Goal: Communication & Community: Ask a question

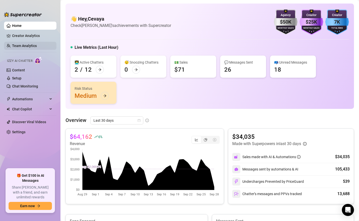
click at [29, 45] on link "Team Analytics" at bounding box center [24, 46] width 25 height 4
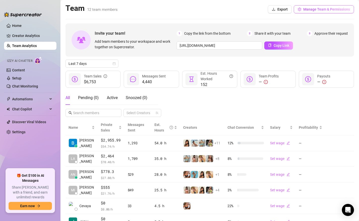
click at [289, 11] on button "Manage Team & Permissions" at bounding box center [323, 9] width 60 height 8
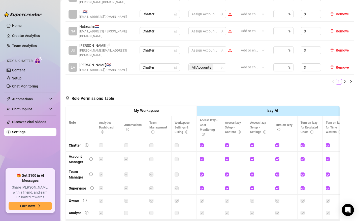
scroll to position [231, 0]
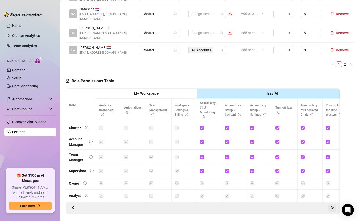
click at [289, 204] on icon "right" at bounding box center [332, 208] width 4 height 4
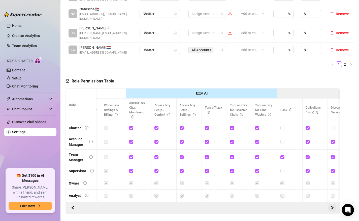
scroll to position [0, 75]
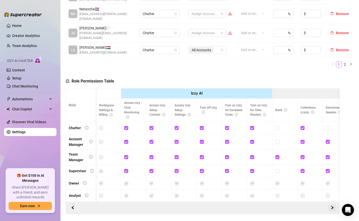
click at [289, 204] on icon "right" at bounding box center [332, 208] width 4 height 4
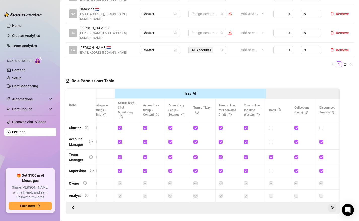
scroll to position [0, 0]
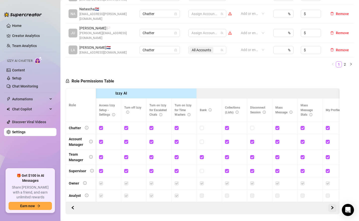
click at [289, 204] on icon "right" at bounding box center [332, 208] width 4 height 4
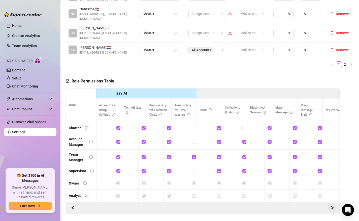
scroll to position [0, 179]
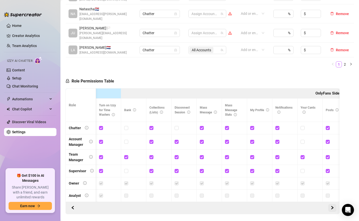
click at [289, 204] on icon "right" at bounding box center [332, 208] width 4 height 4
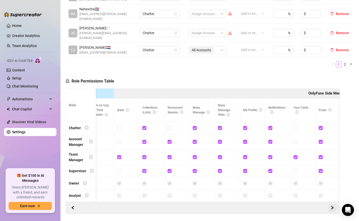
scroll to position [0, 254]
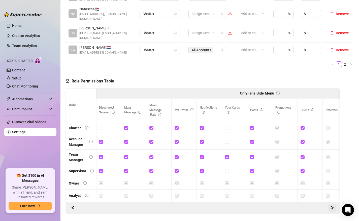
click at [289, 204] on icon "right" at bounding box center [332, 207] width 2 height 3
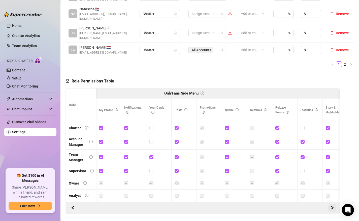
click at [289, 204] on icon "right" at bounding box center [332, 207] width 2 height 3
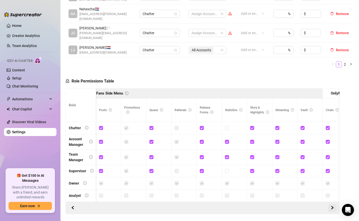
click at [289, 204] on icon "right" at bounding box center [332, 207] width 2 height 3
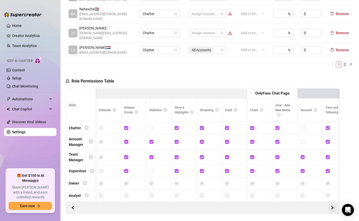
click at [289, 204] on icon "right" at bounding box center [332, 207] width 2 height 3
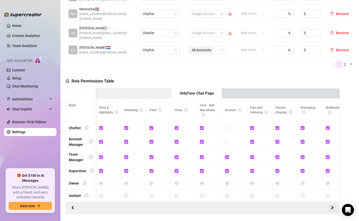
click at [289, 204] on icon "right" at bounding box center [332, 207] width 2 height 3
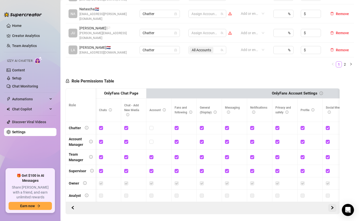
click at [289, 204] on icon "right" at bounding box center [332, 207] width 2 height 3
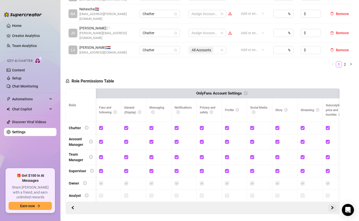
click at [289, 204] on icon "right" at bounding box center [332, 207] width 2 height 3
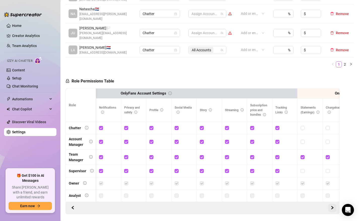
click at [289, 204] on icon "right" at bounding box center [332, 207] width 2 height 3
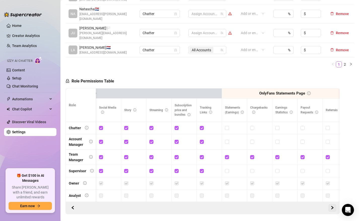
click at [289, 204] on icon "right" at bounding box center [332, 207] width 2 height 3
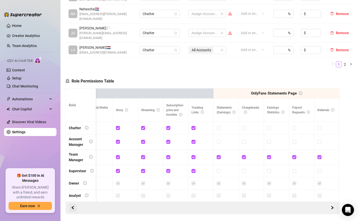
click at [72, 204] on icon "left" at bounding box center [73, 207] width 2 height 3
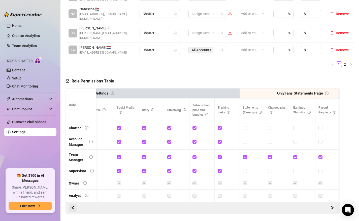
click at [72, 204] on icon "left" at bounding box center [73, 207] width 2 height 3
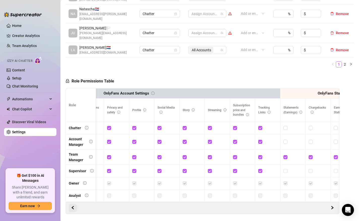
click at [72, 204] on icon "left" at bounding box center [73, 207] width 2 height 3
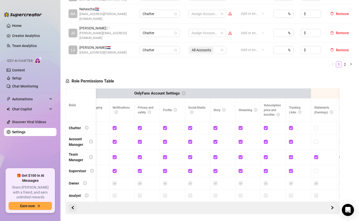
click at [72, 204] on icon "left" at bounding box center [73, 207] width 2 height 3
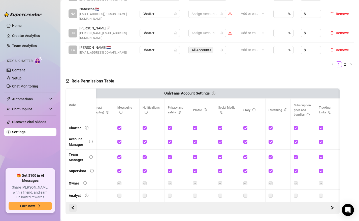
click at [72, 204] on icon "left" at bounding box center [73, 207] width 2 height 3
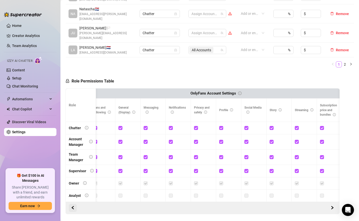
click at [72, 204] on icon "left" at bounding box center [73, 207] width 2 height 3
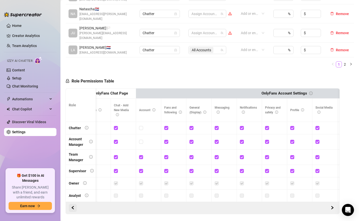
click at [72, 204] on icon "left" at bounding box center [73, 207] width 2 height 3
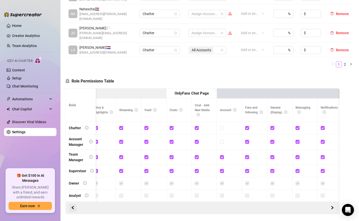
click at [72, 204] on icon "left" at bounding box center [73, 207] width 2 height 3
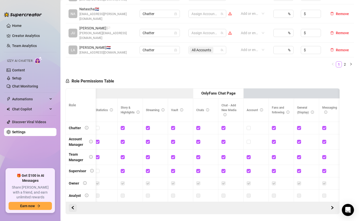
click at [72, 204] on icon "left" at bounding box center [73, 207] width 2 height 3
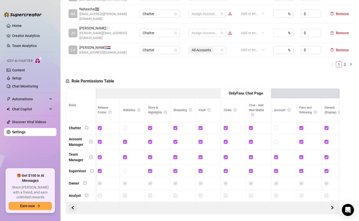
click at [72, 204] on icon "left" at bounding box center [73, 207] width 2 height 3
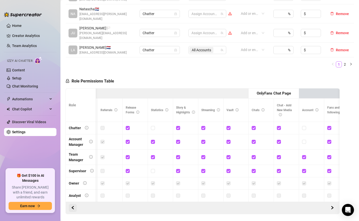
click at [72, 204] on icon "left" at bounding box center [73, 207] width 2 height 3
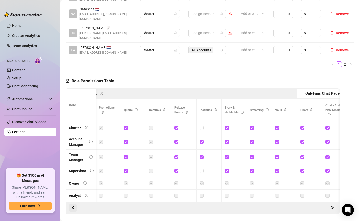
click at [72, 204] on icon "left" at bounding box center [73, 207] width 2 height 3
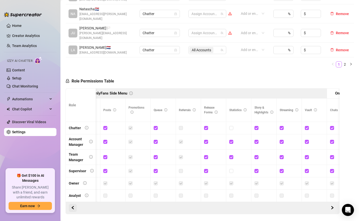
click at [72, 204] on icon "left" at bounding box center [73, 207] width 2 height 3
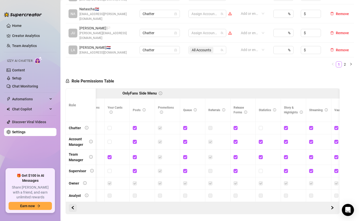
click at [72, 204] on icon "left" at bounding box center [73, 207] width 2 height 3
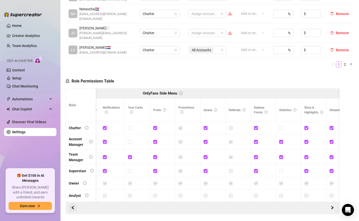
click at [72, 204] on icon "left" at bounding box center [73, 207] width 2 height 3
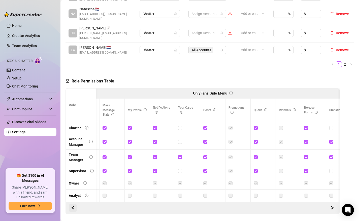
click at [72, 204] on icon "left" at bounding box center [73, 207] width 2 height 3
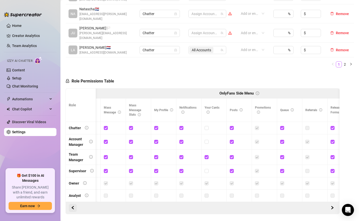
click at [72, 204] on icon "left" at bounding box center [73, 207] width 2 height 3
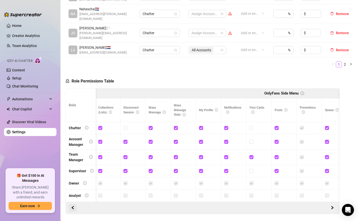
click at [72, 204] on icon "left" at bounding box center [73, 207] width 2 height 3
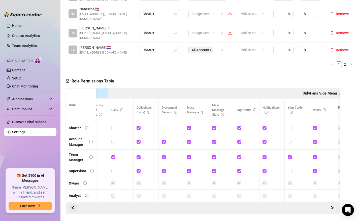
click at [72, 204] on icon "left" at bounding box center [73, 207] width 2 height 3
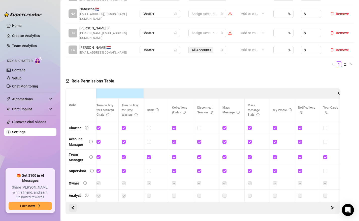
click at [72, 204] on icon "left" at bounding box center [73, 207] width 2 height 3
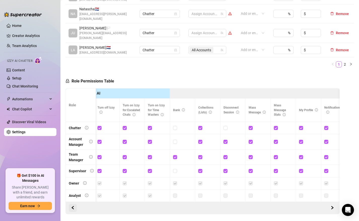
click at [72, 204] on icon "left" at bounding box center [73, 207] width 2 height 3
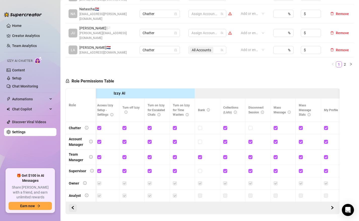
click at [72, 204] on icon "left" at bounding box center [73, 207] width 2 height 3
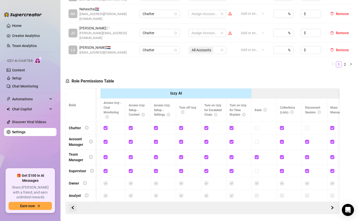
click at [72, 204] on icon "left" at bounding box center [73, 207] width 2 height 3
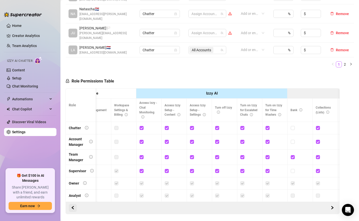
click at [72, 204] on icon "left" at bounding box center [73, 207] width 2 height 3
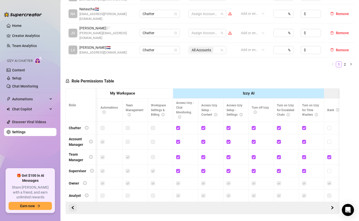
click at [72, 204] on icon "left" at bounding box center [73, 207] width 2 height 3
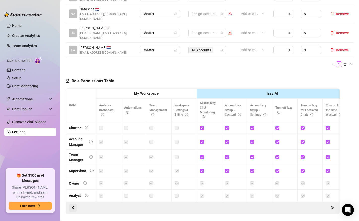
click at [72, 204] on icon "left" at bounding box center [73, 207] width 2 height 3
click at [289, 204] on icon "right" at bounding box center [332, 208] width 4 height 4
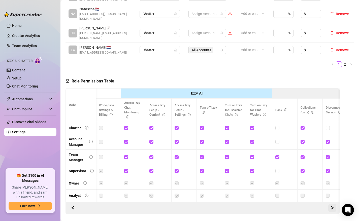
click at [289, 204] on icon "right" at bounding box center [332, 208] width 4 height 4
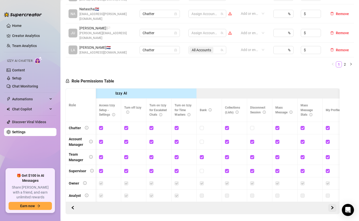
click at [289, 204] on icon "right" at bounding box center [332, 208] width 4 height 4
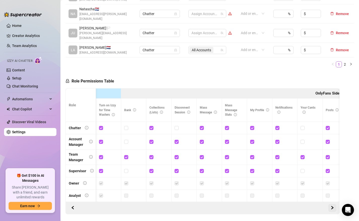
click at [289, 204] on icon "right" at bounding box center [332, 208] width 4 height 4
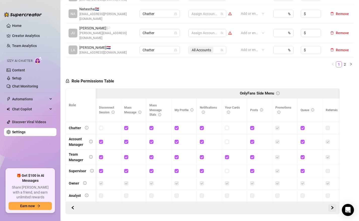
click at [289, 204] on icon "right" at bounding box center [332, 208] width 4 height 4
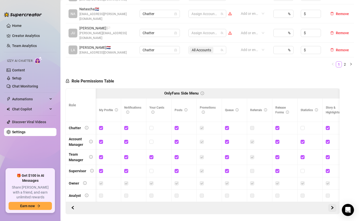
click at [289, 204] on icon "right" at bounding box center [332, 208] width 4 height 4
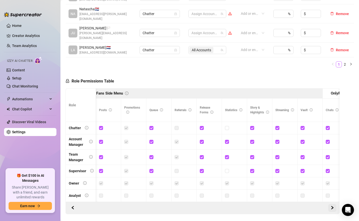
click at [289, 204] on icon "right" at bounding box center [332, 208] width 4 height 4
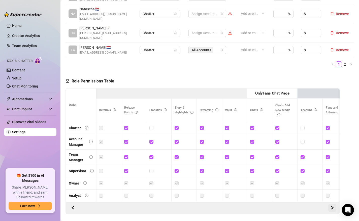
click at [289, 204] on icon "right" at bounding box center [332, 208] width 4 height 4
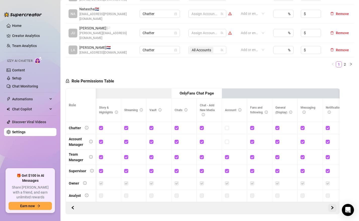
click at [289, 204] on icon "right" at bounding box center [332, 208] width 4 height 4
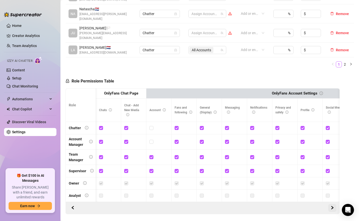
click at [289, 204] on icon "right" at bounding box center [332, 208] width 4 height 4
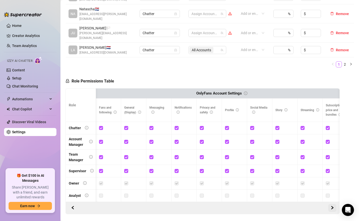
click at [289, 204] on icon "right" at bounding box center [332, 208] width 4 height 4
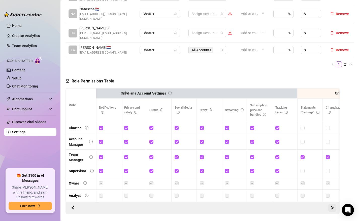
click at [289, 204] on icon "right" at bounding box center [332, 208] width 4 height 4
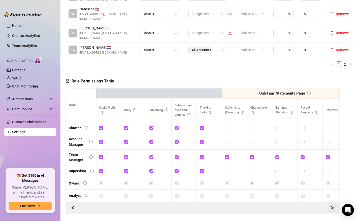
click at [289, 204] on button "button" at bounding box center [332, 208] width 8 height 8
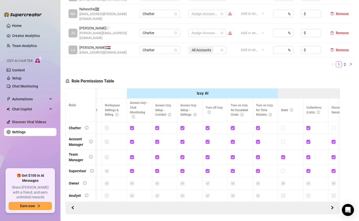
scroll to position [0, 81]
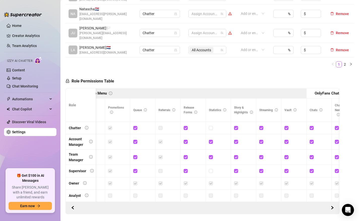
click at [146, 108] on icon "info-circle" at bounding box center [145, 109] width 3 height 3
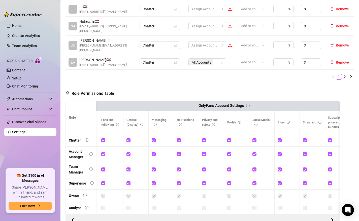
click at [247, 104] on icon "info-circle" at bounding box center [248, 106] width 4 height 4
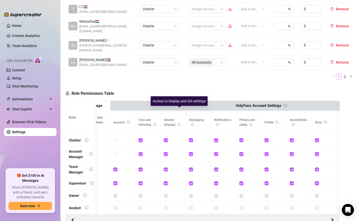
click at [178, 123] on icon "info-circle" at bounding box center [178, 124] width 3 height 3
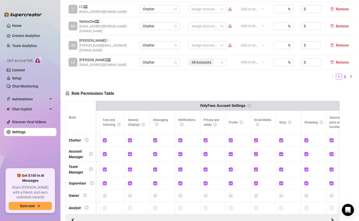
click at [217, 111] on th "Privacy and safety" at bounding box center [212, 122] width 25 height 23
click at [216, 123] on icon "info-circle" at bounding box center [214, 124] width 3 height 3
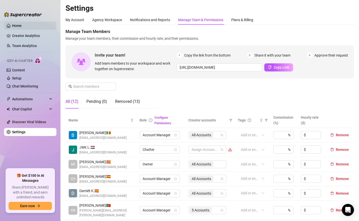
click at [19, 24] on link "Home" at bounding box center [17, 26] width 10 height 4
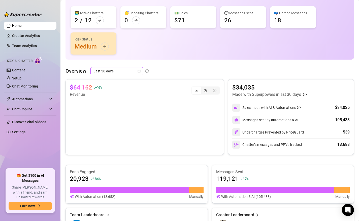
click at [141, 72] on div "Last 30 days" at bounding box center [116, 71] width 53 height 8
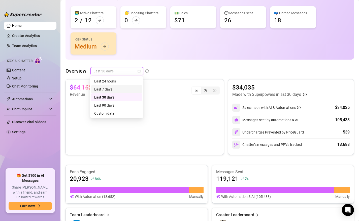
click at [121, 89] on div "Last 7 days" at bounding box center [116, 90] width 45 height 6
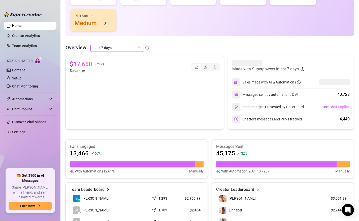
scroll to position [68, 0]
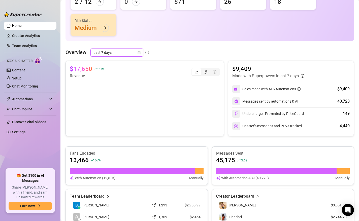
click at [140, 52] on div "Last 7 days" at bounding box center [116, 53] width 53 height 8
click at [146, 136] on div "$17,650 27 % Revenue" at bounding box center [144, 99] width 158 height 76
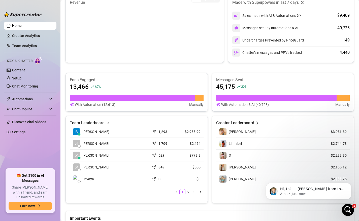
scroll to position [0, 0]
click at [289, 184] on div "Hi, this is [PERSON_NAME] from the dev team. Thanks a lot for noticing this! We…" at bounding box center [308, 191] width 86 height 17
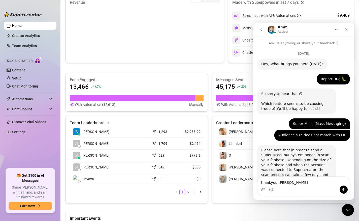
type textarea "thankyou Amit"
type textarea "I would also some help with my employees settings. To many employees can see to…"
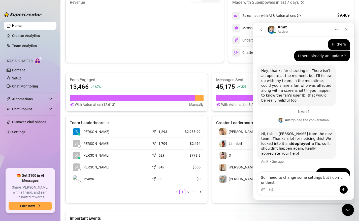
scroll to position [711, 0]
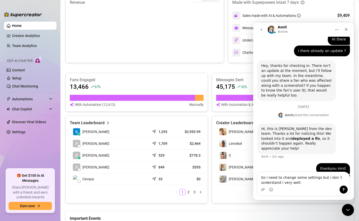
type textarea "So i need to change some settings but i don´t understand i very well."
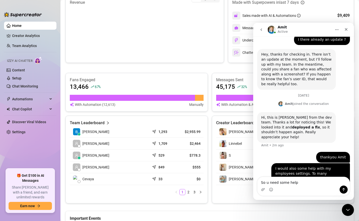
type textarea "So u need some help"
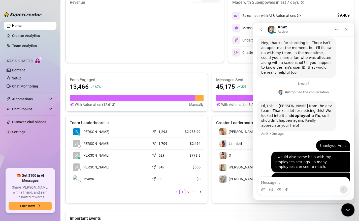
click at [289, 204] on icon "Close Intercom Messenger" at bounding box center [347, 209] width 6 height 6
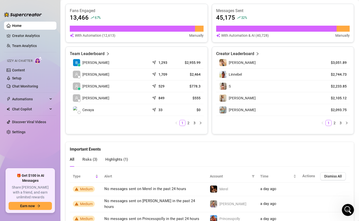
scroll to position [200, 0]
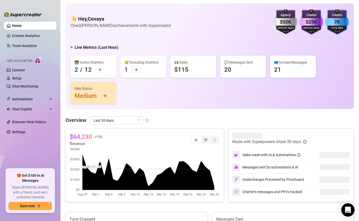
click at [348, 211] on icon "Open Intercom Messenger" at bounding box center [348, 210] width 6 height 7
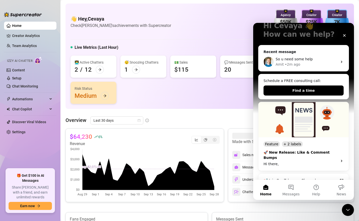
scroll to position [39, 0]
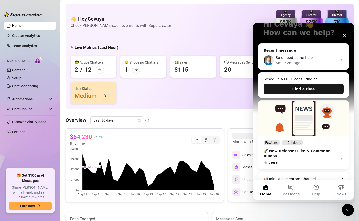
click at [301, 89] on button "Find a time" at bounding box center [303, 89] width 80 height 10
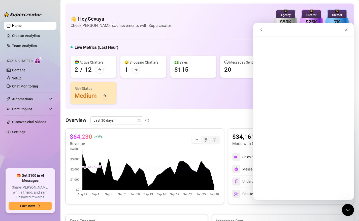
click at [263, 27] on button "go back" at bounding box center [261, 30] width 10 height 10
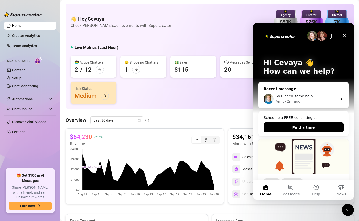
click at [292, 88] on div "Recent message" at bounding box center [303, 88] width 80 height 5
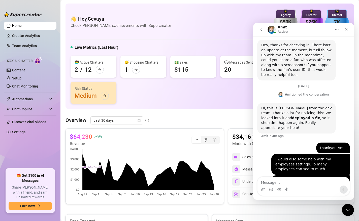
scroll to position [734, 0]
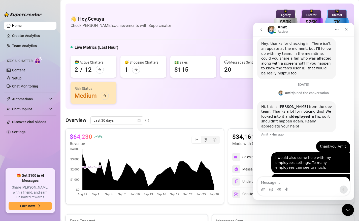
click at [287, 182] on textarea "Message…" at bounding box center [303, 181] width 92 height 9
type textarea "Can i maybe have a call soon again ?"
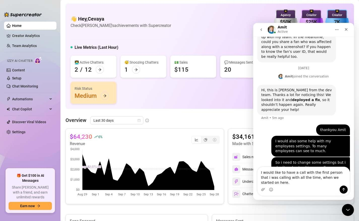
scroll to position [756, 0]
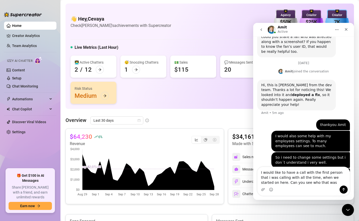
type textarea "I would like to have a call with the first person that i was calling with all t…"
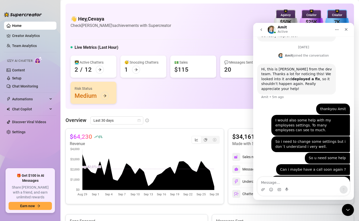
scroll to position [772, 0]
click at [348, 209] on icon "Close Intercom Messenger" at bounding box center [347, 209] width 4 height 2
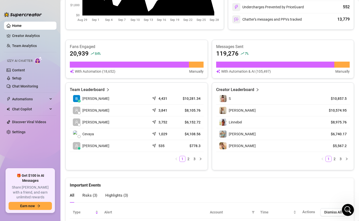
scroll to position [0, 0]
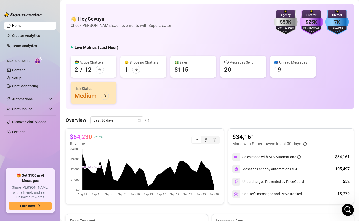
click at [22, 25] on link "Home" at bounding box center [17, 26] width 10 height 4
click at [249, 36] on div "👋 Hey, Cevaya Check Cevaya's achievements with Supercreator $50K Agency Monthly…" at bounding box center [209, 56] width 288 height 105
click at [199, 21] on div "👋 Hey, Cevaya Check Cevaya's achievements with Supercreator $50K Agency Monthly…" at bounding box center [209, 22] width 278 height 25
click at [26, 47] on link "Team Analytics" at bounding box center [24, 46] width 25 height 4
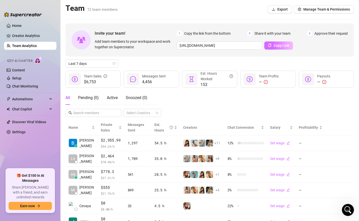
click at [274, 47] on span "Copy Link" at bounding box center [281, 46] width 16 height 4
click at [346, 208] on icon "Open Intercom Messenger" at bounding box center [348, 210] width 6 height 7
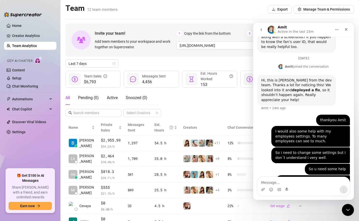
scroll to position [772, 0]
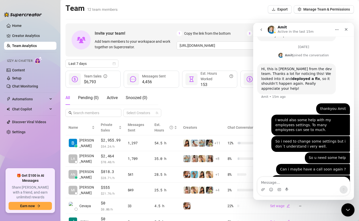
click at [346, 214] on div "Close Intercom Messenger" at bounding box center [347, 209] width 12 height 12
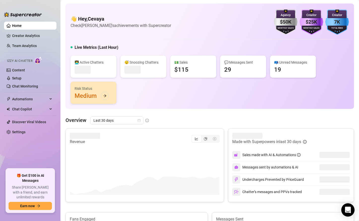
click at [346, 211] on icon "Open Intercom Messenger" at bounding box center [347, 210] width 7 height 7
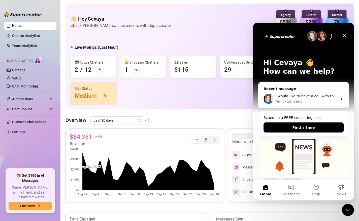
click at [293, 100] on div "• 18m ago" at bounding box center [294, 101] width 18 height 5
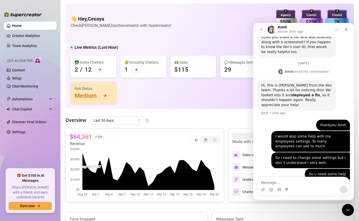
scroll to position [772, 0]
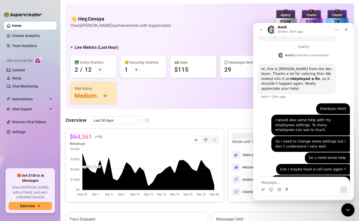
click at [345, 209] on icon "Close Intercom Messenger" at bounding box center [347, 209] width 4 height 2
